Goal: Information Seeking & Learning: Check status

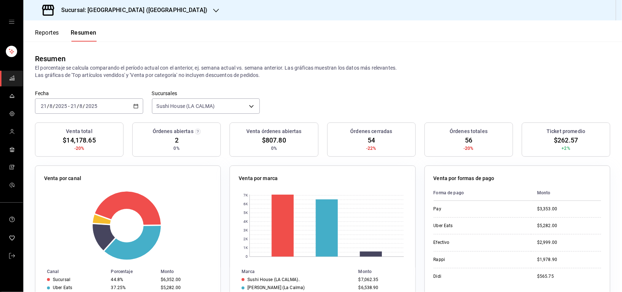
click at [52, 35] on button "Reportes" at bounding box center [47, 35] width 24 height 12
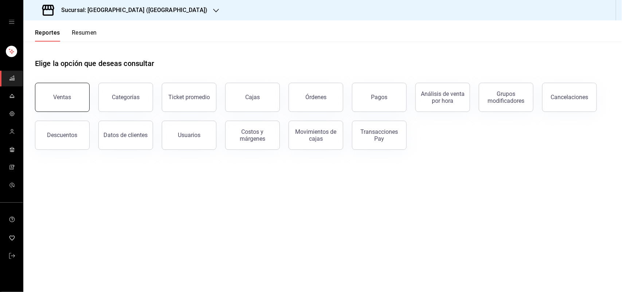
click at [82, 97] on button "Ventas" at bounding box center [62, 97] width 55 height 29
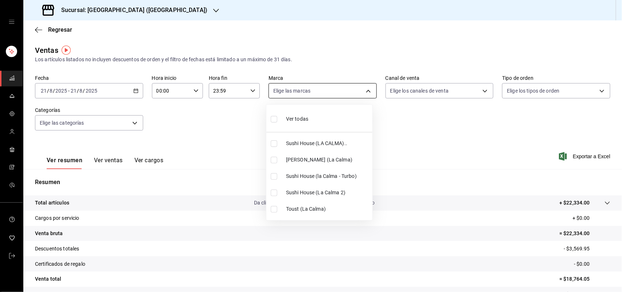
click at [292, 92] on body "Sucursal: Sushi House (LA CALMA) Regresar Ventas Los artículos listados no incl…" at bounding box center [311, 146] width 622 height 292
click at [274, 145] on input "checkbox" at bounding box center [274, 143] width 7 height 7
checkbox input "true"
click at [274, 181] on li "Sushi House (la Calma - Turbo)" at bounding box center [319, 176] width 106 height 16
type input "307f2552-bed5-4451-a1d4-9a3d8e6b1418,8d0dddf4-cc55-4964-ab1c-2b5841a14462"
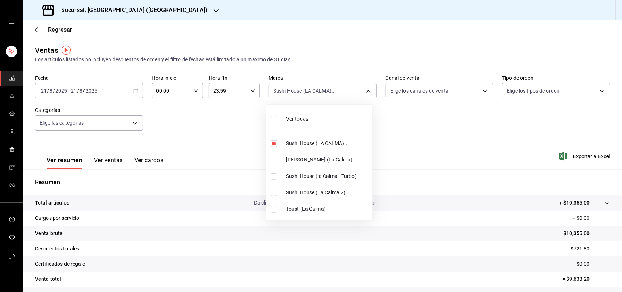
checkbox input "true"
click at [274, 190] on input "checkbox" at bounding box center [274, 192] width 7 height 7
checkbox input "true"
type input "307f2552-bed5-4451-a1d4-9a3d8e6b1418,8d0dddf4-cc55-4964-ab1c-2b5841a14462,370d3…"
click at [456, 85] on div at bounding box center [311, 146] width 622 height 292
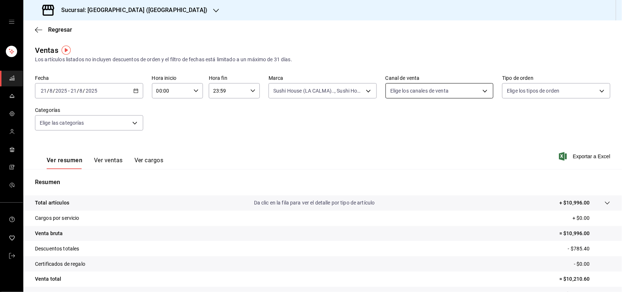
click at [456, 92] on body "Sucursal: Sushi House (LA CALMA) Regresar Ventas Los artículos listados no incl…" at bounding box center [311, 146] width 622 height 292
click at [389, 175] on input "checkbox" at bounding box center [389, 176] width 7 height 7
checkbox input "true"
type input "RAPPI"
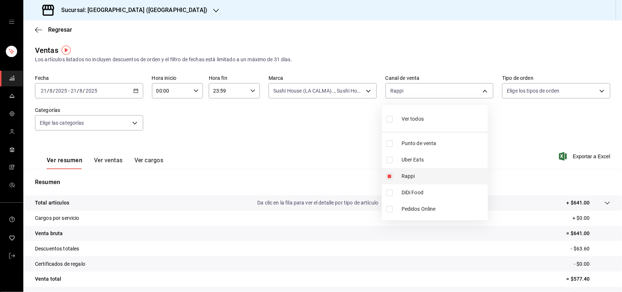
click at [392, 176] on input "checkbox" at bounding box center [389, 176] width 7 height 7
checkbox input "false"
click at [311, 91] on div at bounding box center [311, 146] width 622 height 292
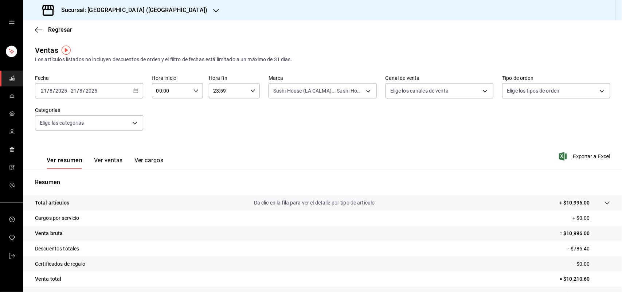
click at [304, 79] on label "Marca" at bounding box center [322, 78] width 108 height 5
click at [303, 90] on body "Sucursal: Sushi House (LA CALMA) Regresar Ventas Los artículos listados no incl…" at bounding box center [311, 146] width 622 height 292
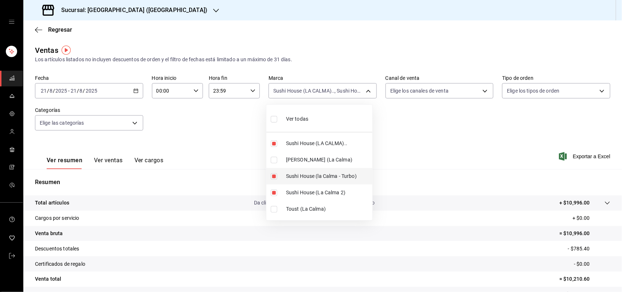
click at [274, 179] on input "checkbox" at bounding box center [274, 176] width 7 height 7
checkbox input "false"
type input "307f2552-bed5-4451-a1d4-9a3d8e6b1418,370d3383-42ab-44c7-9136-c83d53f09056"
click at [274, 192] on input "checkbox" at bounding box center [274, 192] width 7 height 7
checkbox input "false"
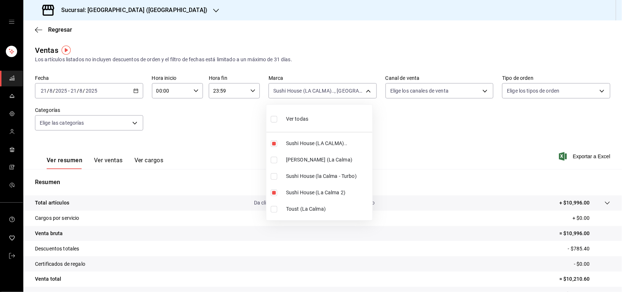
type input "307f2552-bed5-4451-a1d4-9a3d8e6b1418"
click at [274, 143] on input "checkbox" at bounding box center [274, 143] width 7 height 7
checkbox input "false"
click at [412, 91] on div at bounding box center [311, 146] width 622 height 292
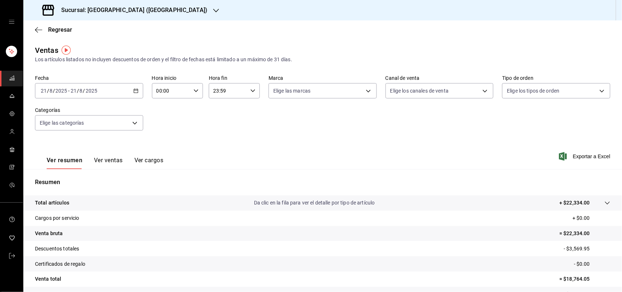
click at [412, 91] on body "Sucursal: Sushi House (LA CALMA) Regresar Ventas Los artículos listados no incl…" at bounding box center [311, 146] width 622 height 292
click at [388, 193] on input "checkbox" at bounding box center [389, 192] width 7 height 7
checkbox input "true"
type input "DIDI_FOOD"
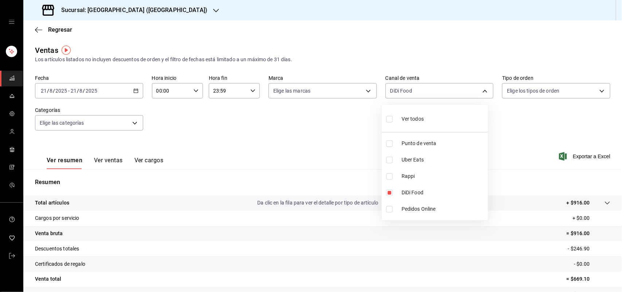
click at [303, 94] on div at bounding box center [311, 146] width 622 height 292
click at [303, 94] on body "Sucursal: Sushi House (LA CALMA) Regresar Ventas Los artículos listados no incl…" at bounding box center [311, 146] width 622 height 292
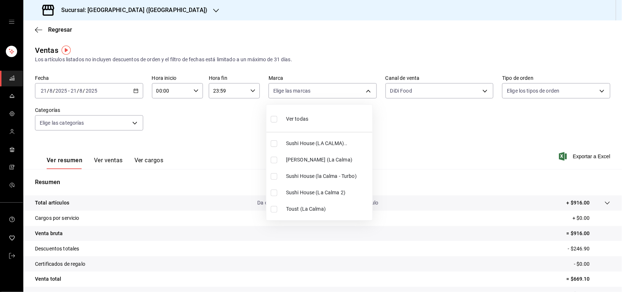
click at [277, 144] on input "checkbox" at bounding box center [274, 143] width 7 height 7
checkbox input "true"
type input "307f2552-bed5-4451-a1d4-9a3d8e6b1418"
click at [405, 94] on div at bounding box center [311, 146] width 622 height 292
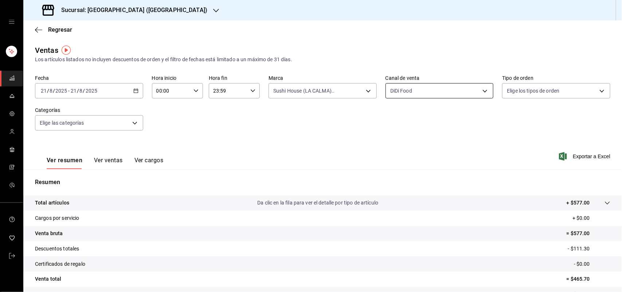
click at [405, 92] on body "Sucursal: Sushi House (LA CALMA) Regresar Ventas Los artículos listados no incl…" at bounding box center [311, 146] width 622 height 292
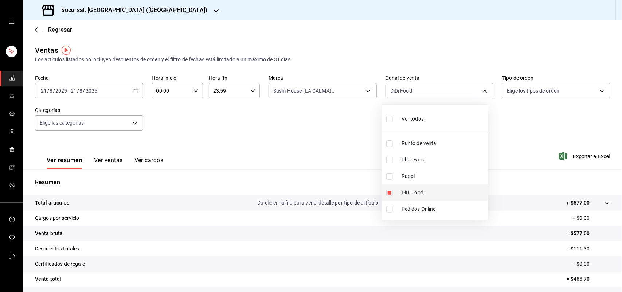
click at [389, 191] on input "checkbox" at bounding box center [389, 192] width 7 height 7
checkbox input "false"
click at [390, 159] on input "checkbox" at bounding box center [389, 160] width 7 height 7
checkbox input "true"
type input "UBER_EATS"
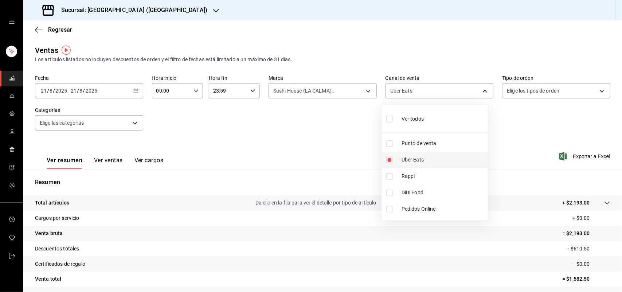
click at [390, 159] on input "checkbox" at bounding box center [389, 160] width 7 height 7
checkbox input "false"
click at [354, 93] on div at bounding box center [311, 146] width 622 height 292
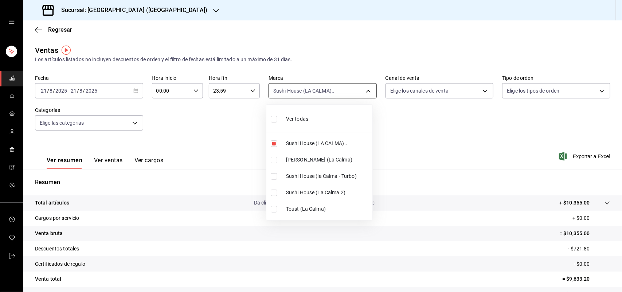
click at [319, 92] on body "Sucursal: Sushi House (LA CALMA) Regresar Ventas Los artículos listados no incl…" at bounding box center [311, 146] width 622 height 292
click at [276, 161] on input "checkbox" at bounding box center [274, 160] width 7 height 7
checkbox input "true"
type input "307f2552-bed5-4451-a1d4-9a3d8e6b1418,ad5c7ce8-09c3-4353-8fa5-0bd3f2c3ed7d"
click at [274, 142] on input "checkbox" at bounding box center [274, 143] width 7 height 7
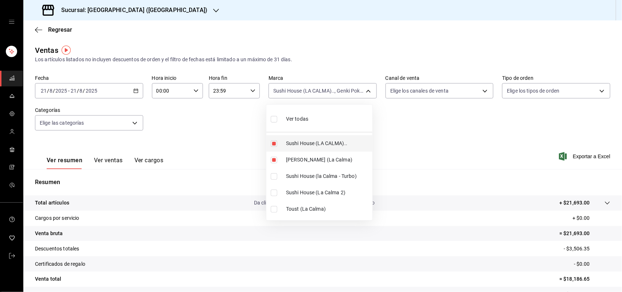
checkbox input "false"
type input "ad5c7ce8-09c3-4353-8fa5-0bd3f2c3ed7d"
click at [438, 92] on div at bounding box center [311, 146] width 622 height 292
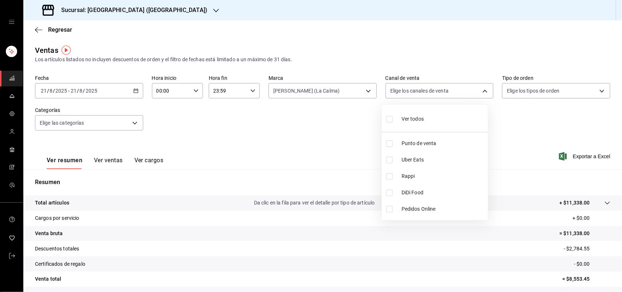
click at [438, 92] on body "Sucursal: Sushi House (LA CALMA) Regresar Ventas Los artículos listados no incl…" at bounding box center [311, 146] width 622 height 292
click at [391, 177] on input "checkbox" at bounding box center [389, 176] width 7 height 7
checkbox input "true"
type input "RAPPI"
click at [392, 177] on input "checkbox" at bounding box center [389, 176] width 7 height 7
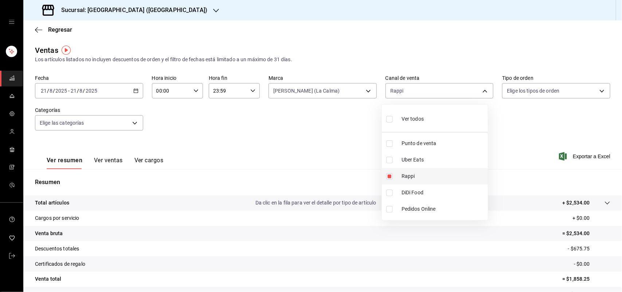
checkbox input "false"
click at [389, 193] on input "checkbox" at bounding box center [389, 192] width 7 height 7
checkbox input "true"
type input "DIDI_FOOD"
click at [389, 193] on input "checkbox" at bounding box center [389, 192] width 7 height 7
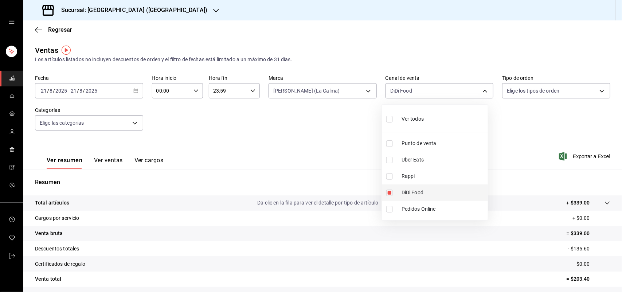
checkbox input "false"
click at [390, 162] on input "checkbox" at bounding box center [389, 160] width 7 height 7
checkbox input "true"
type input "UBER_EATS"
click at [266, 138] on div at bounding box center [311, 146] width 622 height 292
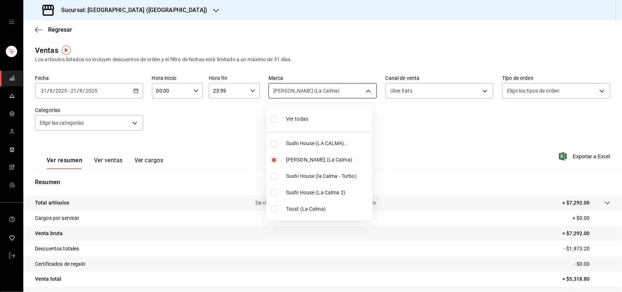
click at [326, 91] on body "Sucursal: Sushi House (LA CALMA) Regresar Ventas Los artículos listados no incl…" at bounding box center [311, 146] width 622 height 292
click at [276, 157] on input "checkbox" at bounding box center [274, 160] width 7 height 7
checkbox input "false"
click at [273, 148] on li "Sushi House (LA CALMA).." at bounding box center [319, 143] width 106 height 16
type input "307f2552-bed5-4451-a1d4-9a3d8e6b1418"
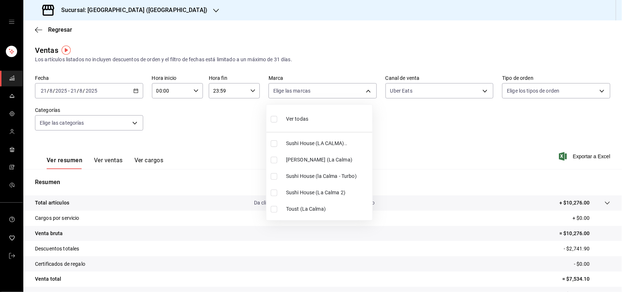
checkbox input "true"
